Goal: Transaction & Acquisition: Register for event/course

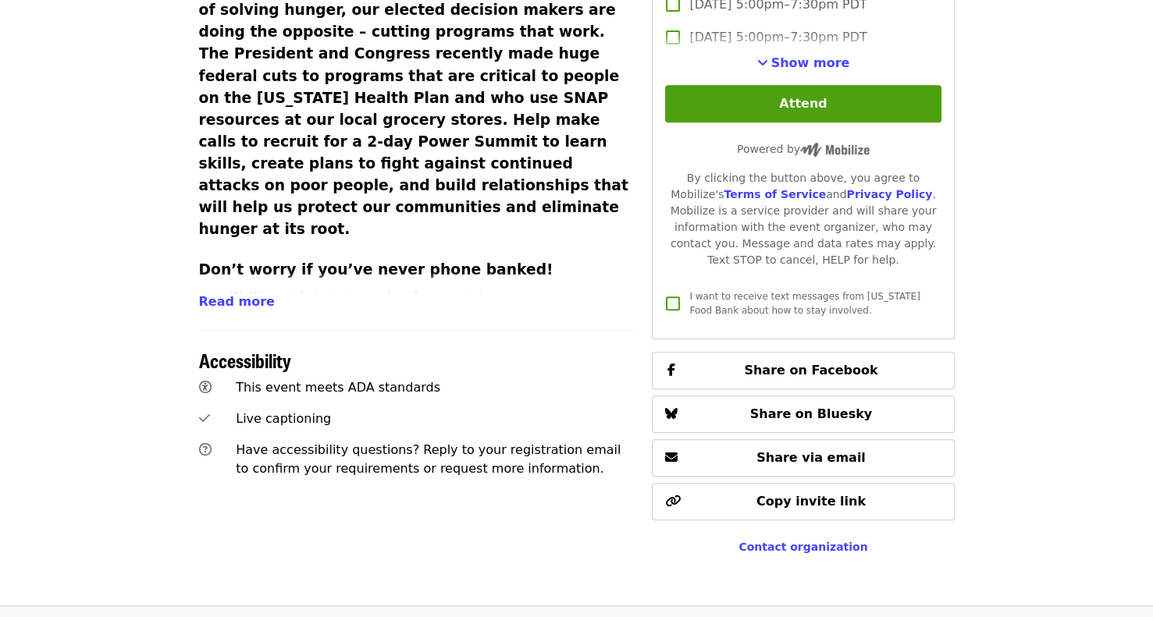
scroll to position [660, 0]
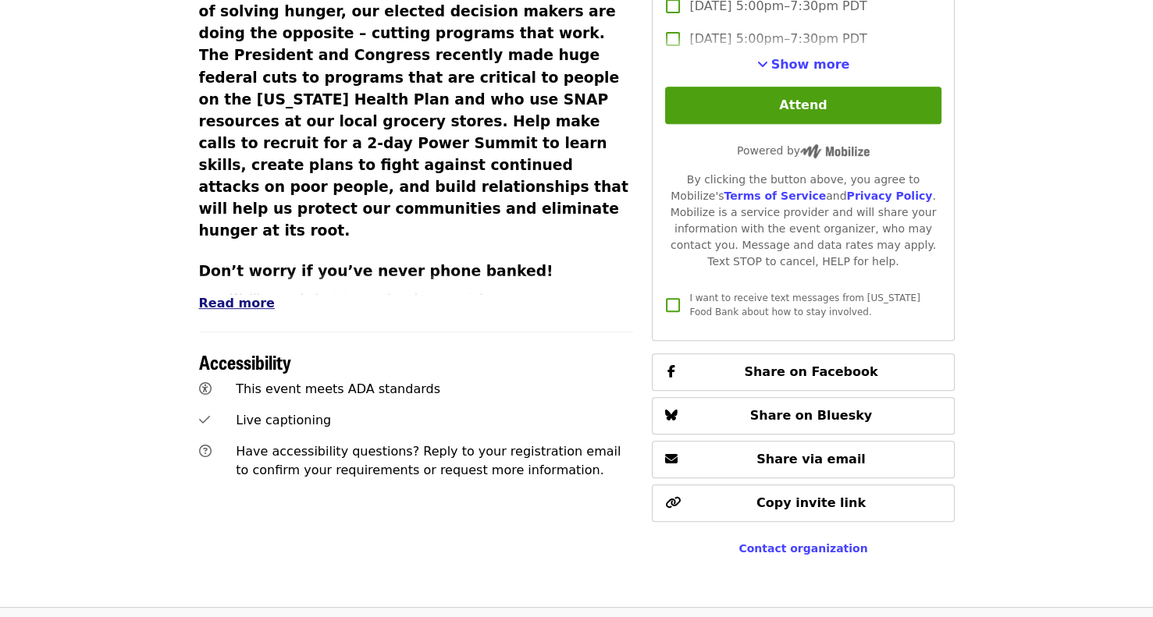
click at [240, 296] on span "Read more" at bounding box center [237, 303] width 76 height 15
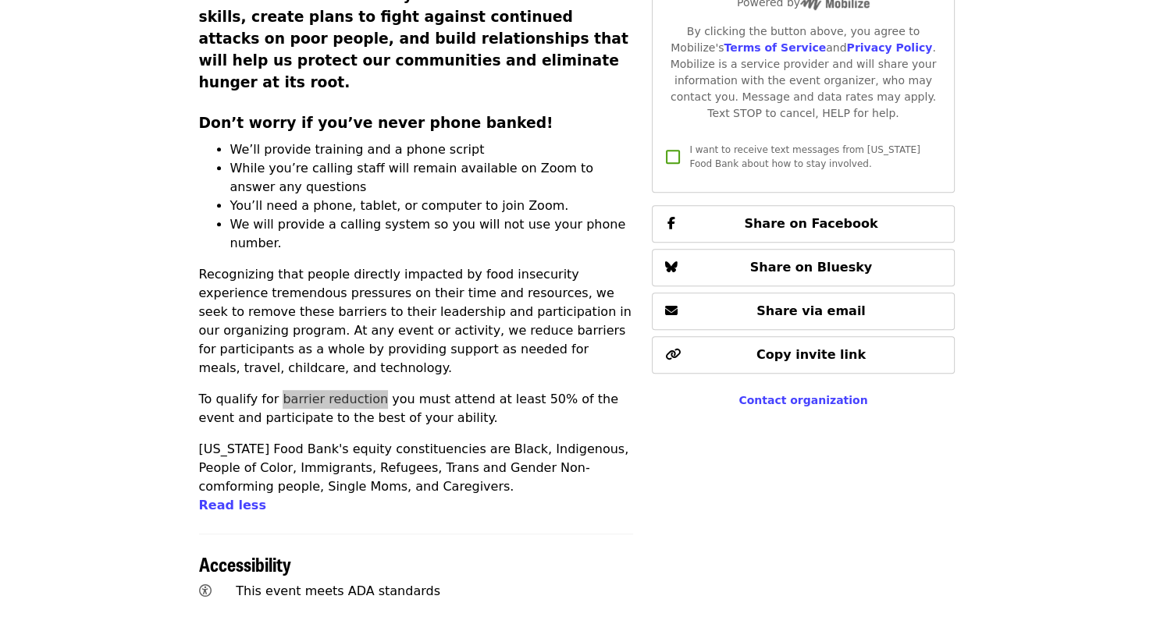
scroll to position [764, 0]
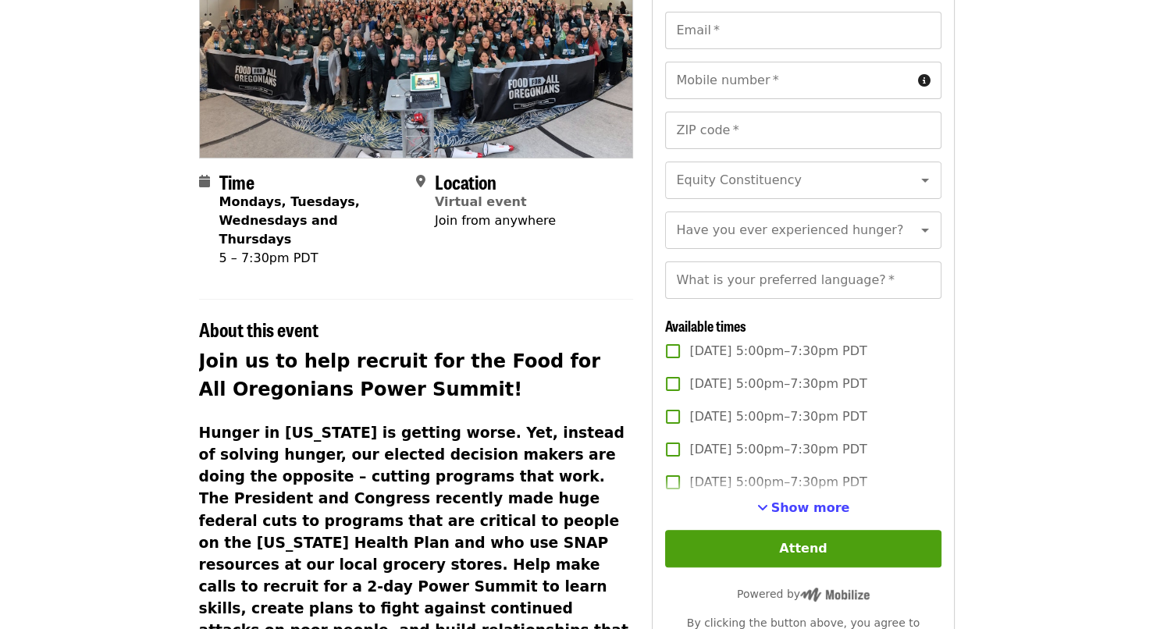
scroll to position [215, 0]
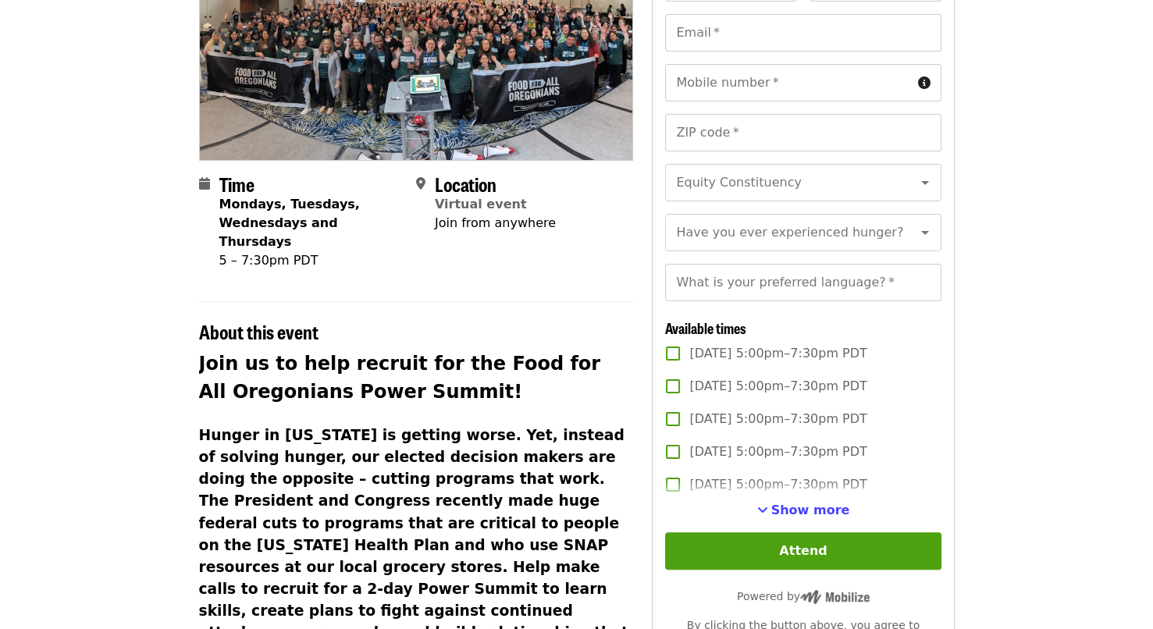
click at [406, 383] on h2 "Join us to help recruit for the Food for All Oregonians Power Summit!" at bounding box center [416, 378] width 435 height 56
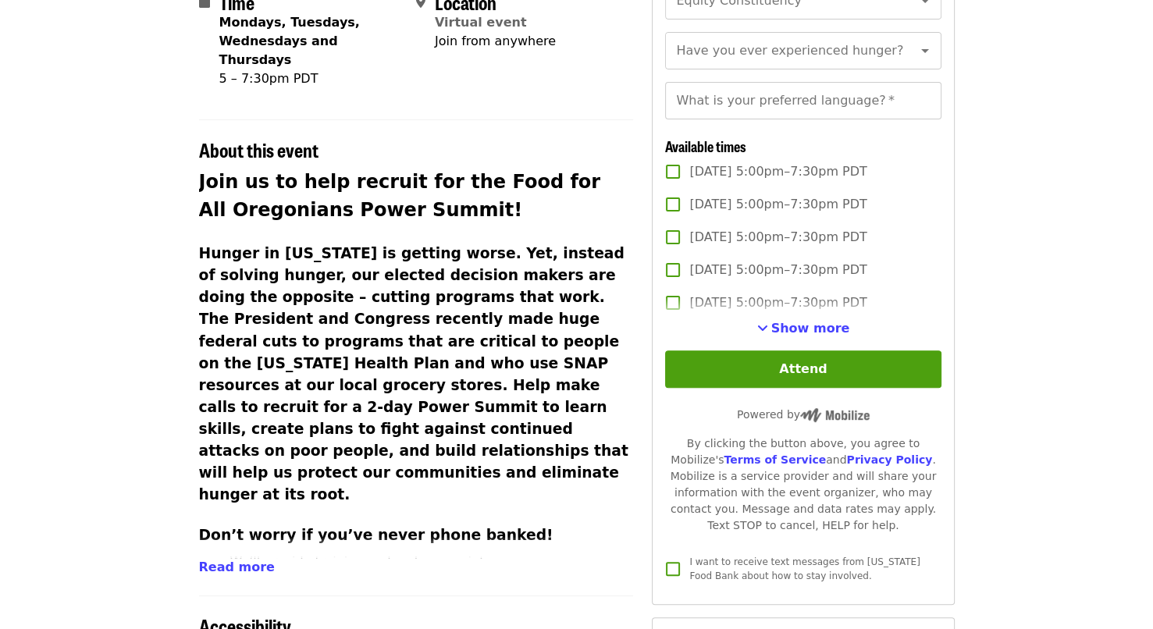
scroll to position [402, 0]
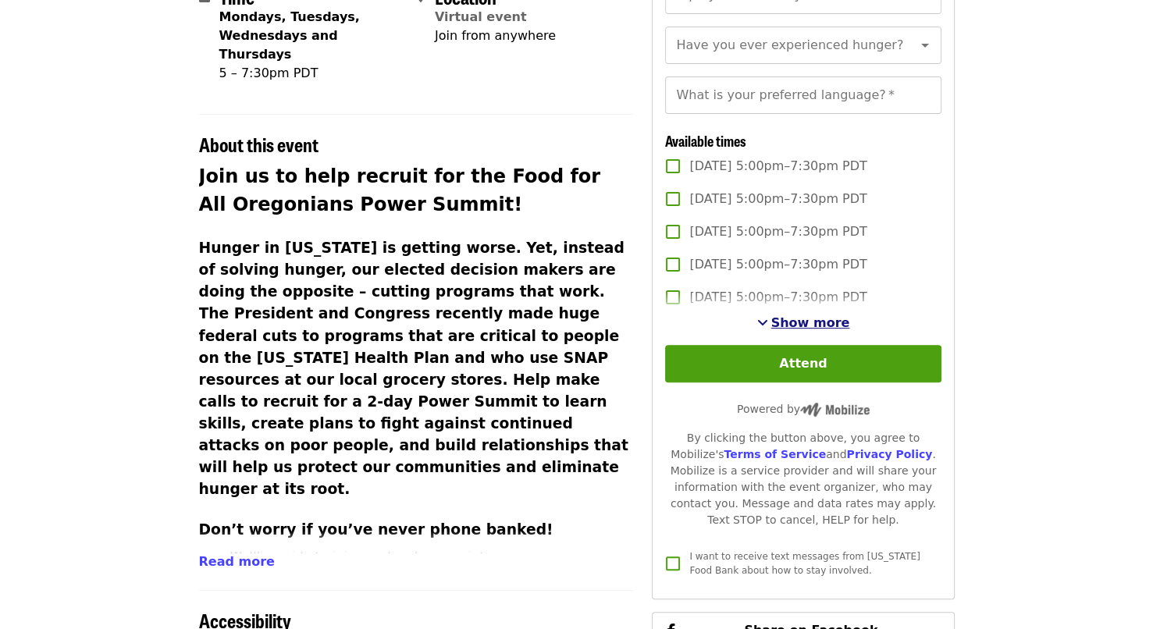
click at [818, 330] on span "Show more" at bounding box center [810, 322] width 79 height 15
